Goal: Task Accomplishment & Management: Use online tool/utility

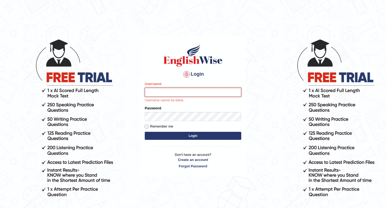
type input "Pursha_parramatta"
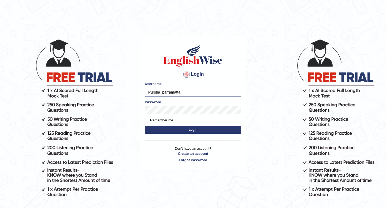
click at [194, 130] on button "Login" at bounding box center [193, 130] width 96 height 8
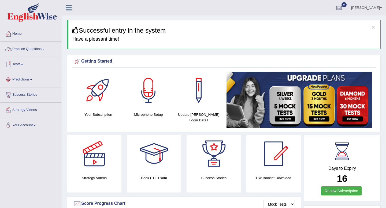
click at [18, 60] on link "Tests" at bounding box center [30, 63] width 61 height 13
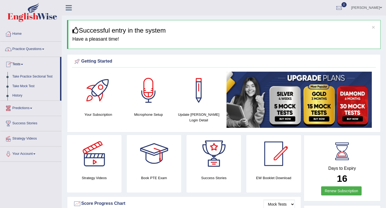
click at [20, 66] on link "Tests" at bounding box center [30, 63] width 60 height 13
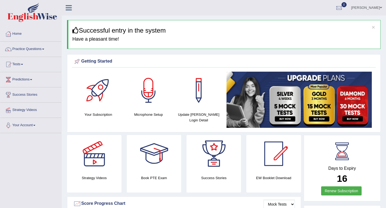
click at [20, 66] on link "Tests" at bounding box center [30, 63] width 61 height 13
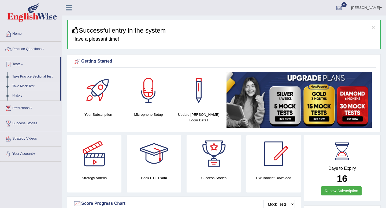
click at [17, 83] on link "Take Mock Test" at bounding box center [35, 87] width 50 height 10
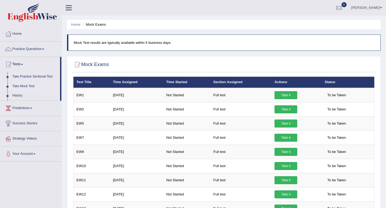
drag, startPoint x: 65, startPoint y: 18, endPoint x: 96, endPoint y: 49, distance: 44.2
